Goal: Find specific page/section: Find specific page/section

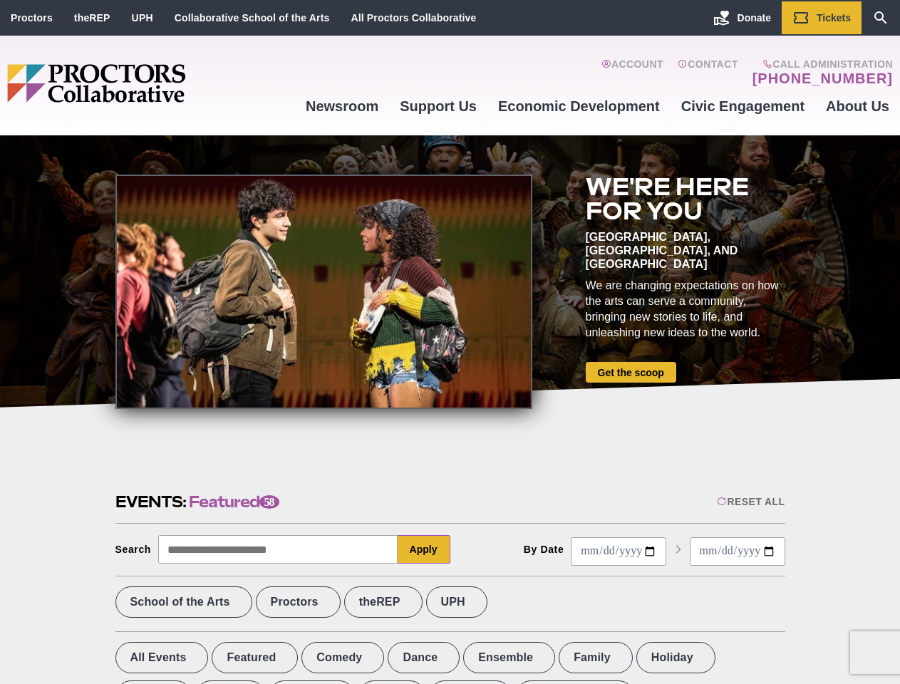
click at [450, 342] on div at bounding box center [323, 292] width 417 height 234
click at [749, 502] on div "Reset All" at bounding box center [751, 501] width 68 height 11
click at [424, 549] on button "Apply" at bounding box center [424, 549] width 53 height 28
